Goal: Transaction & Acquisition: Purchase product/service

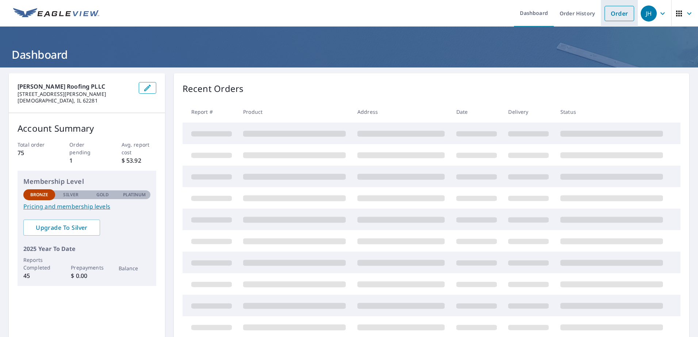
click at [619, 15] on link "Order" at bounding box center [620, 13] width 30 height 15
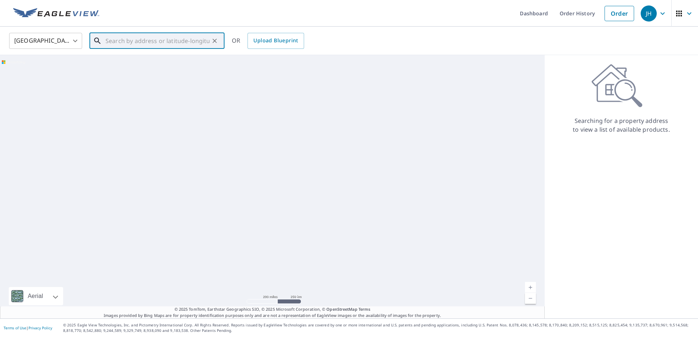
click at [107, 39] on input "text" at bounding box center [158, 41] width 104 height 20
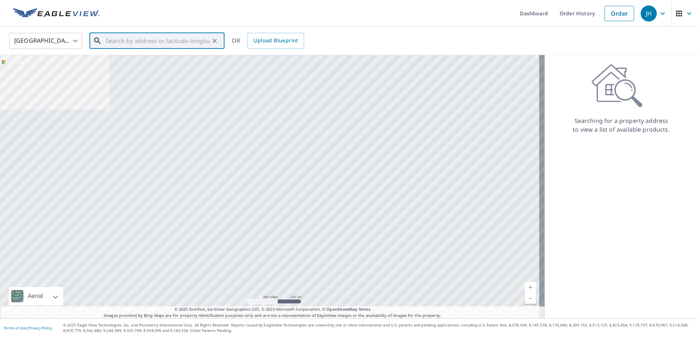
paste input "[STREET_ADDRESS]"
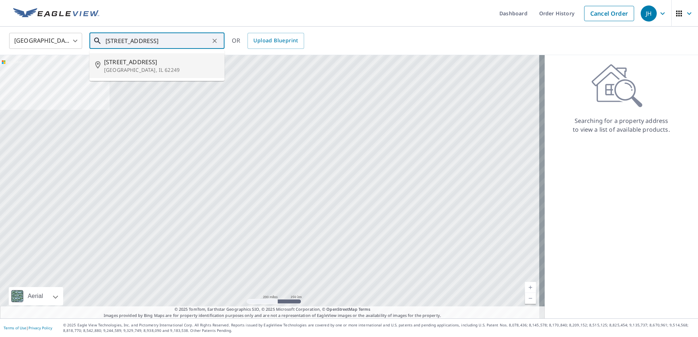
click at [200, 65] on span "[STREET_ADDRESS]" at bounding box center [161, 62] width 115 height 9
type input "[STREET_ADDRESS]"
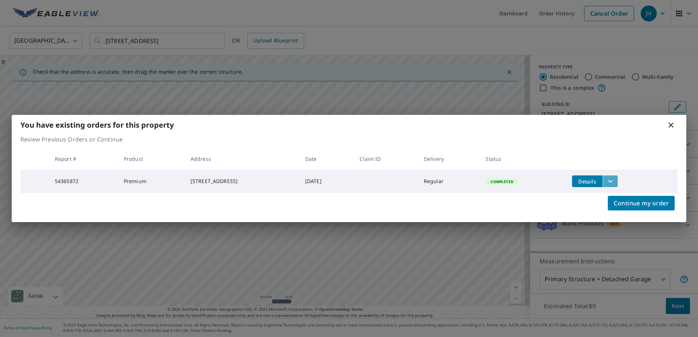
click at [614, 179] on icon "filesDropdownBtn-54365872" at bounding box center [610, 181] width 9 height 9
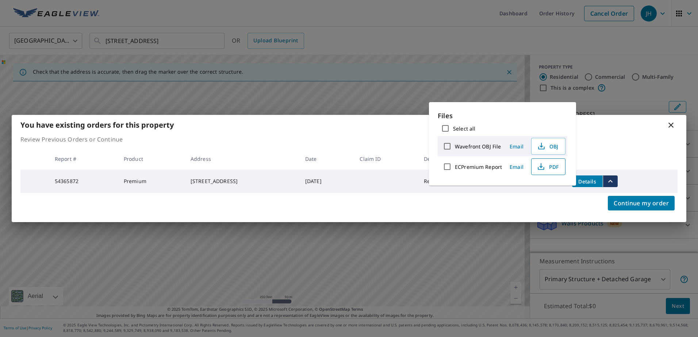
click at [539, 164] on icon "button" at bounding box center [541, 166] width 9 height 9
click at [605, 149] on th at bounding box center [621, 159] width 111 height 22
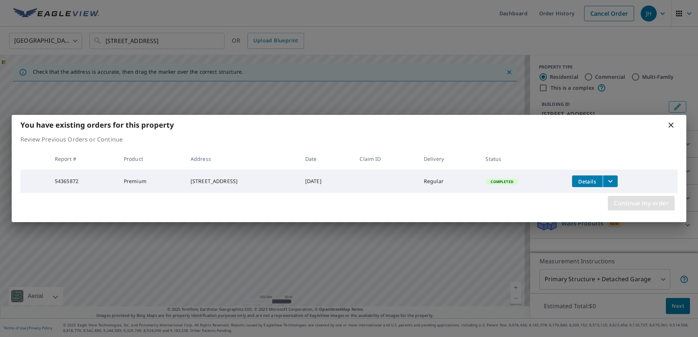
click at [631, 203] on span "Continue my order" at bounding box center [641, 203] width 55 height 10
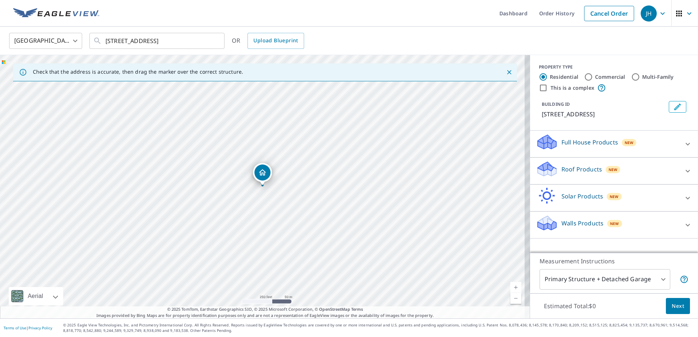
click at [684, 223] on icon at bounding box center [688, 225] width 9 height 9
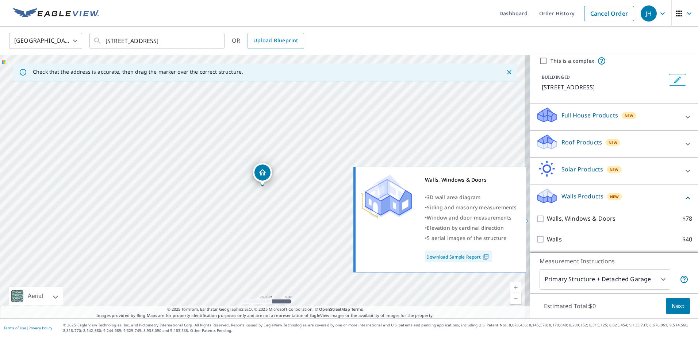
click at [600, 217] on p "Walls, Windows & Doors" at bounding box center [581, 218] width 69 height 9
click at [547, 217] on input "Walls, Windows & Doors $78" at bounding box center [541, 219] width 11 height 9
checkbox input "true"
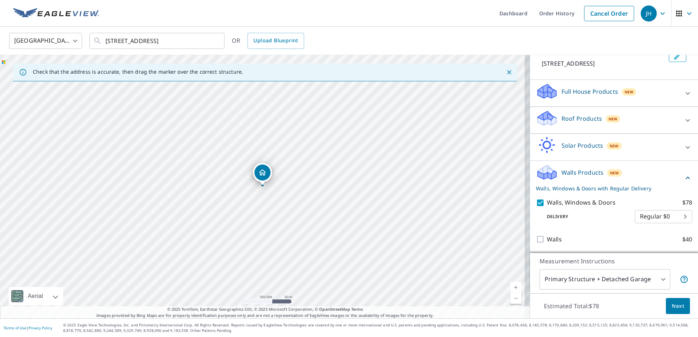
scroll to position [51, 0]
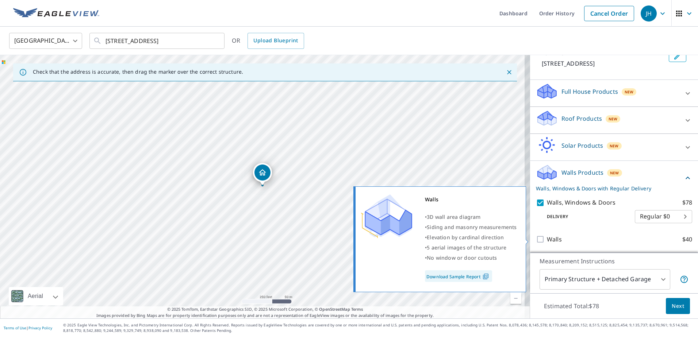
click at [549, 239] on p "Walls" at bounding box center [554, 239] width 15 height 9
click at [547, 239] on input "Walls $40" at bounding box center [541, 239] width 11 height 9
checkbox input "true"
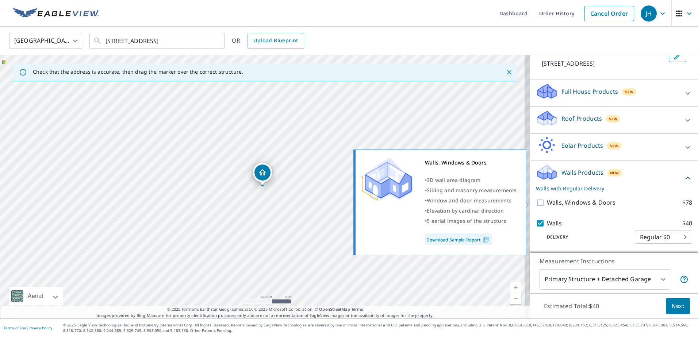
click at [547, 204] on p "Walls, Windows & Doors" at bounding box center [581, 202] width 69 height 9
click at [547, 204] on input "Walls, Windows & Doors $78" at bounding box center [541, 203] width 11 height 9
checkbox input "true"
checkbox input "false"
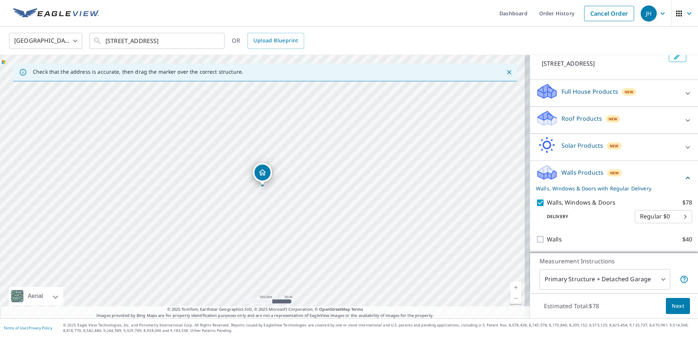
click at [672, 305] on span "Next" at bounding box center [678, 306] width 12 height 9
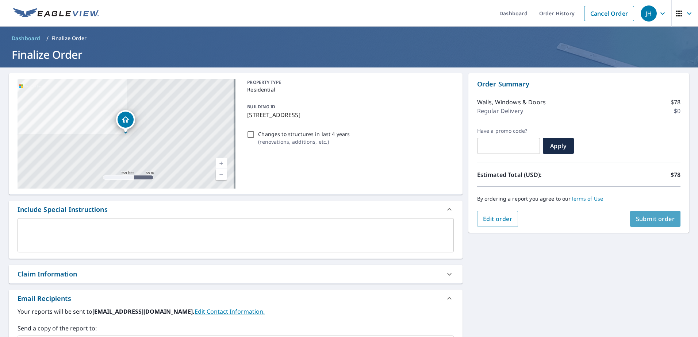
click at [637, 220] on span "Submit order" at bounding box center [655, 219] width 39 height 8
